Goal: Go to known website: Access a specific website the user already knows

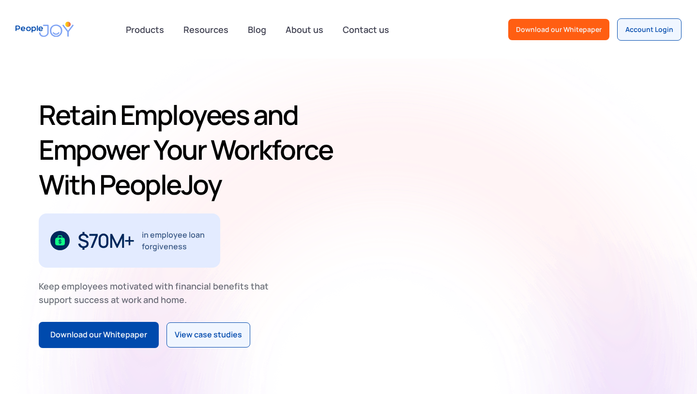
click at [658, 29] on div "Account Login" at bounding box center [650, 30] width 48 height 10
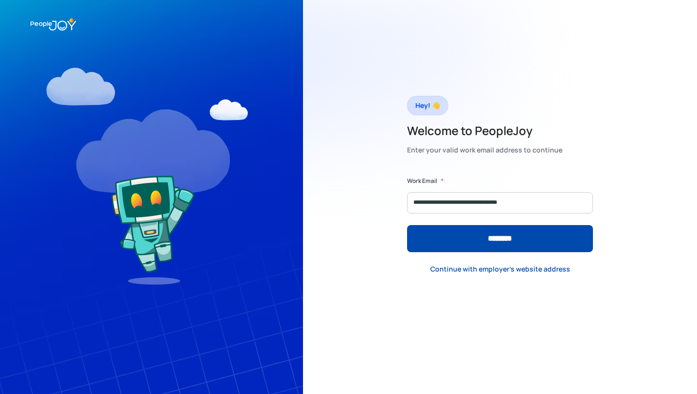
type input "**********"
click at [407, 225] on input "********" at bounding box center [500, 238] width 186 height 27
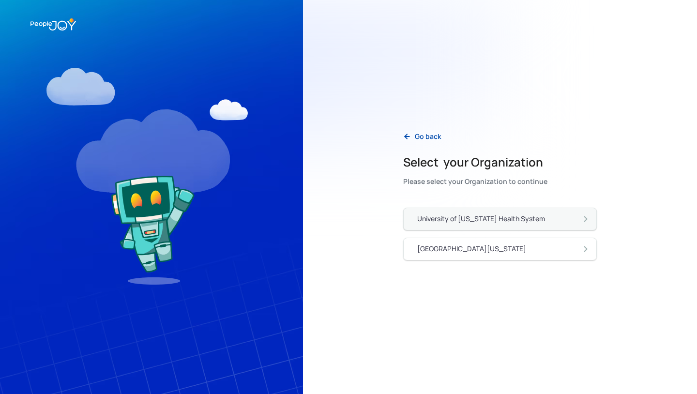
click at [561, 219] on div "University of [US_STATE] Health System" at bounding box center [503, 219] width 173 height 10
